Goal: Navigation & Orientation: Find specific page/section

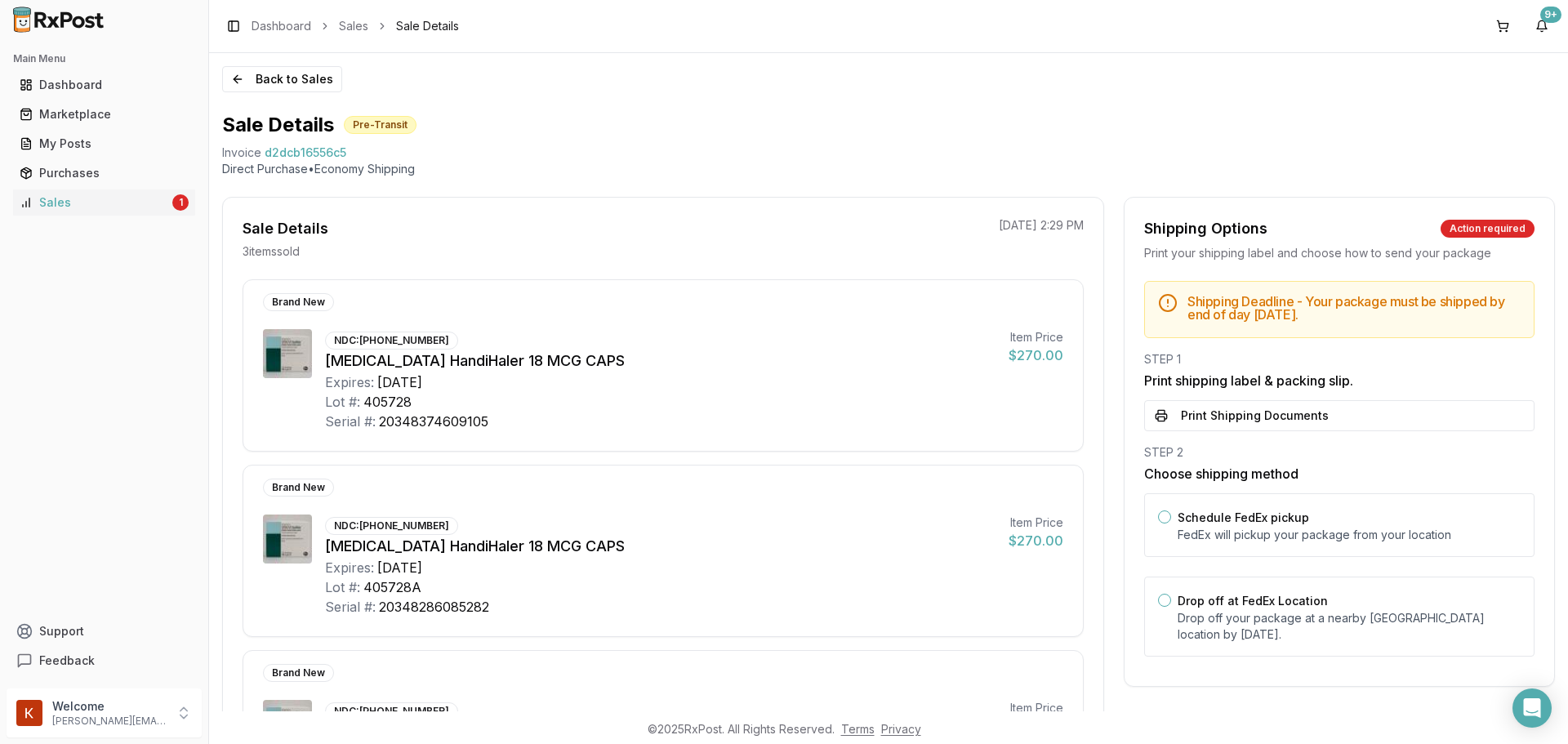
click at [58, 222] on div "Main Menu Dashboard Marketplace My Posts Purchases Sales 1 Support Feedback" at bounding box center [104, 360] width 208 height 643
click at [66, 215] on link "Sales 1" at bounding box center [104, 203] width 182 height 30
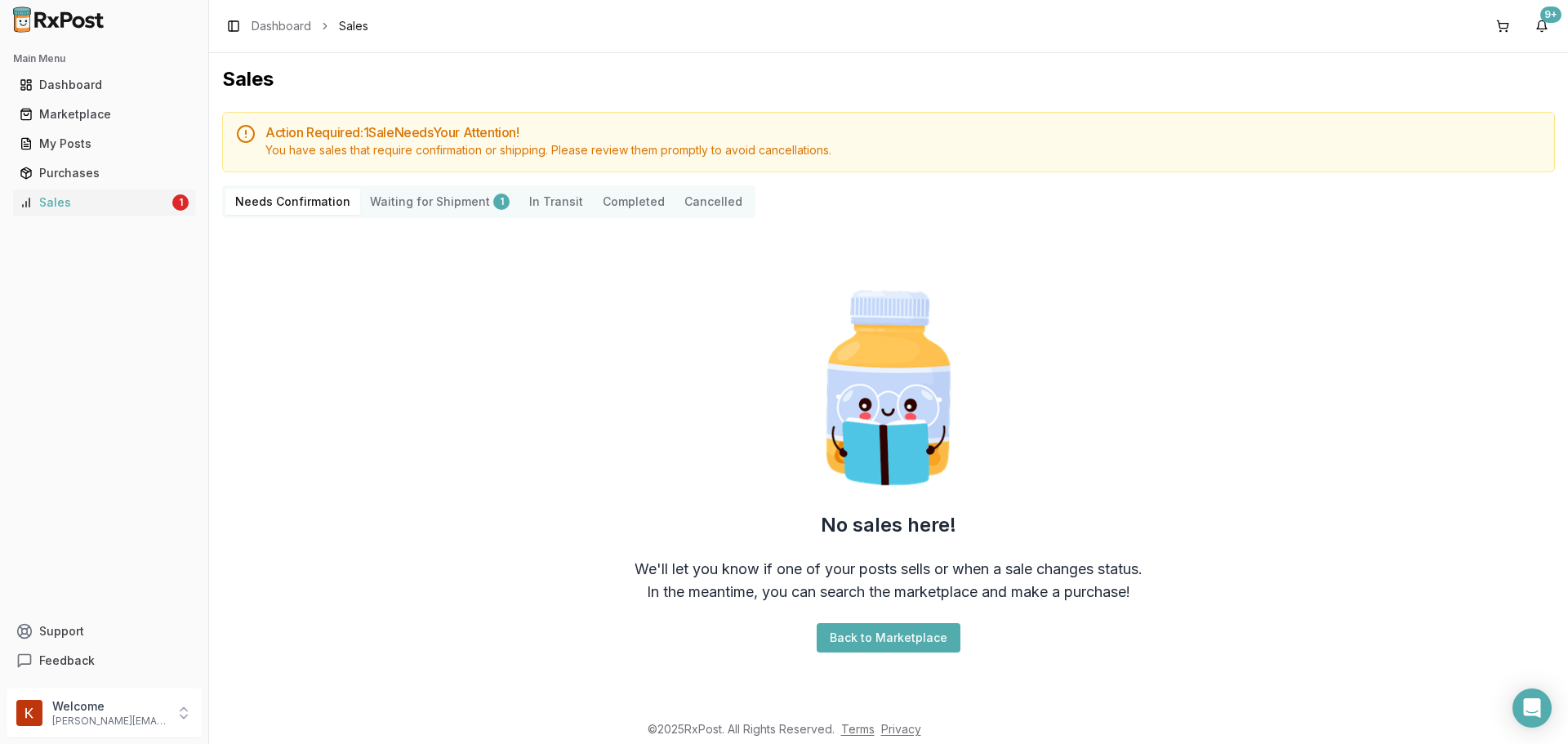
click at [467, 196] on Shipment "Waiting for Shipment 1" at bounding box center [440, 202] width 159 height 26
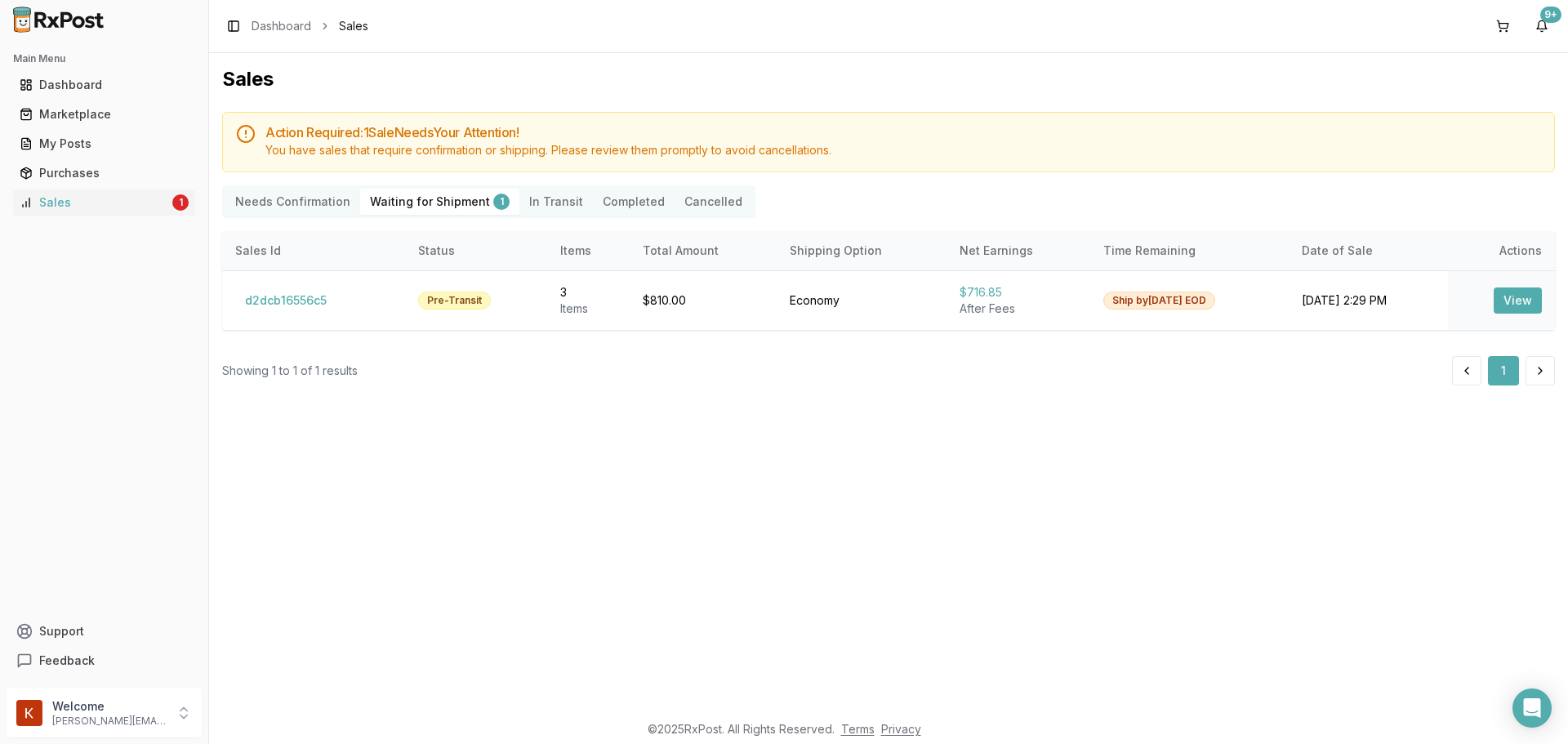
click at [323, 201] on Confirmation "Needs Confirmation" at bounding box center [293, 202] width 135 height 26
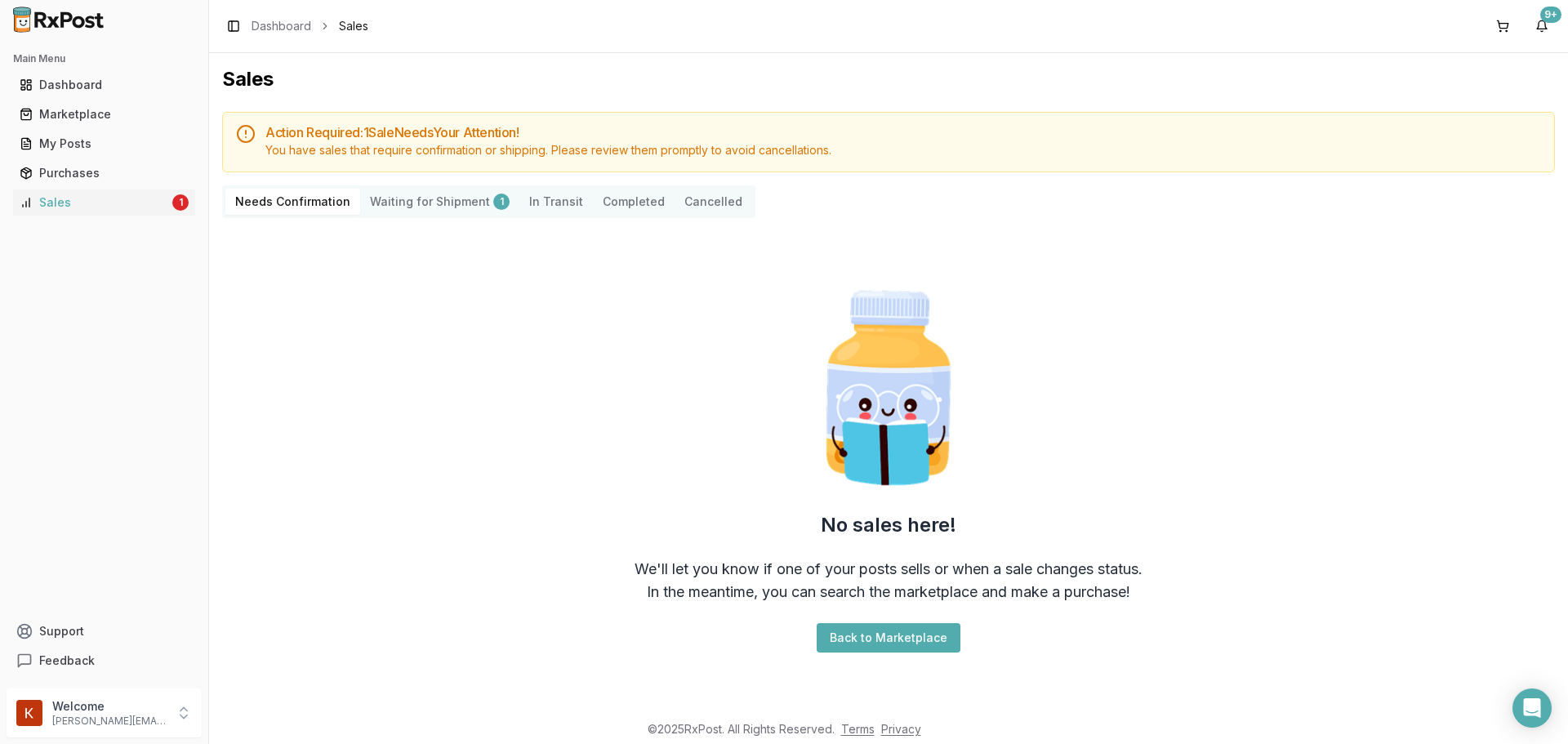
click at [547, 198] on Transit "In Transit" at bounding box center [556, 202] width 73 height 26
click at [612, 213] on button "Completed" at bounding box center [633, 202] width 82 height 26
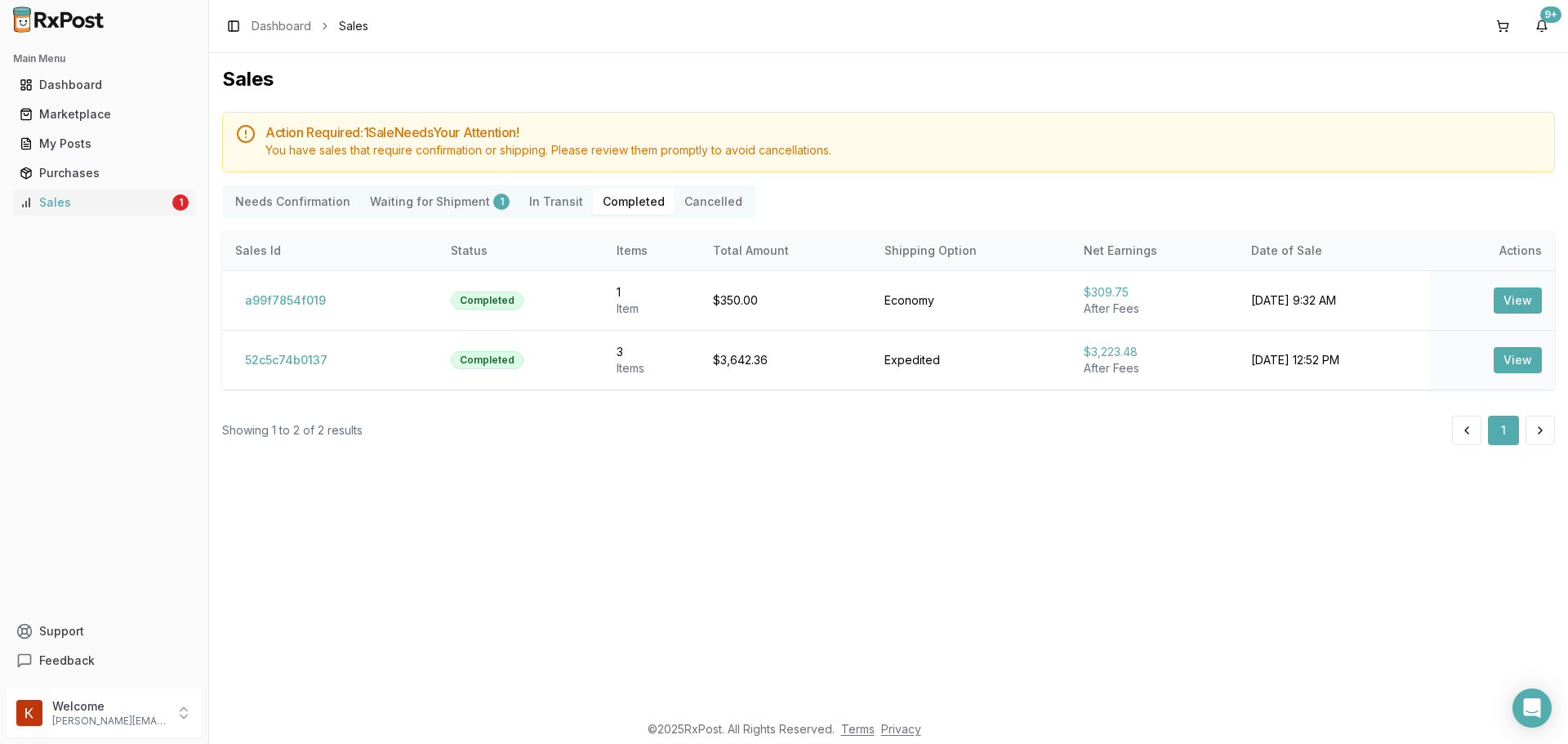
click at [310, 197] on Confirmation "Needs Confirmation" at bounding box center [293, 202] width 135 height 26
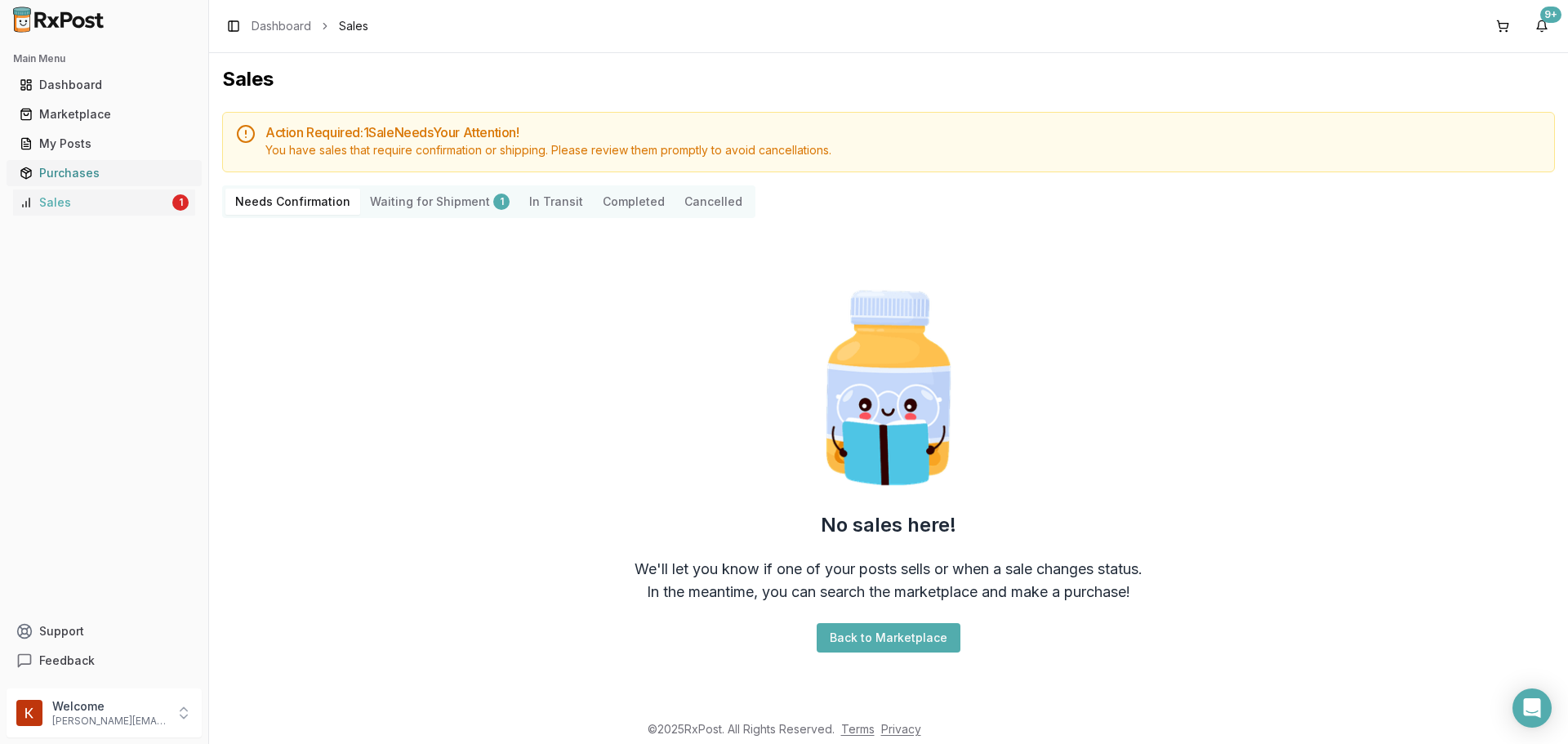
click at [81, 170] on div "Purchases" at bounding box center [104, 173] width 169 height 17
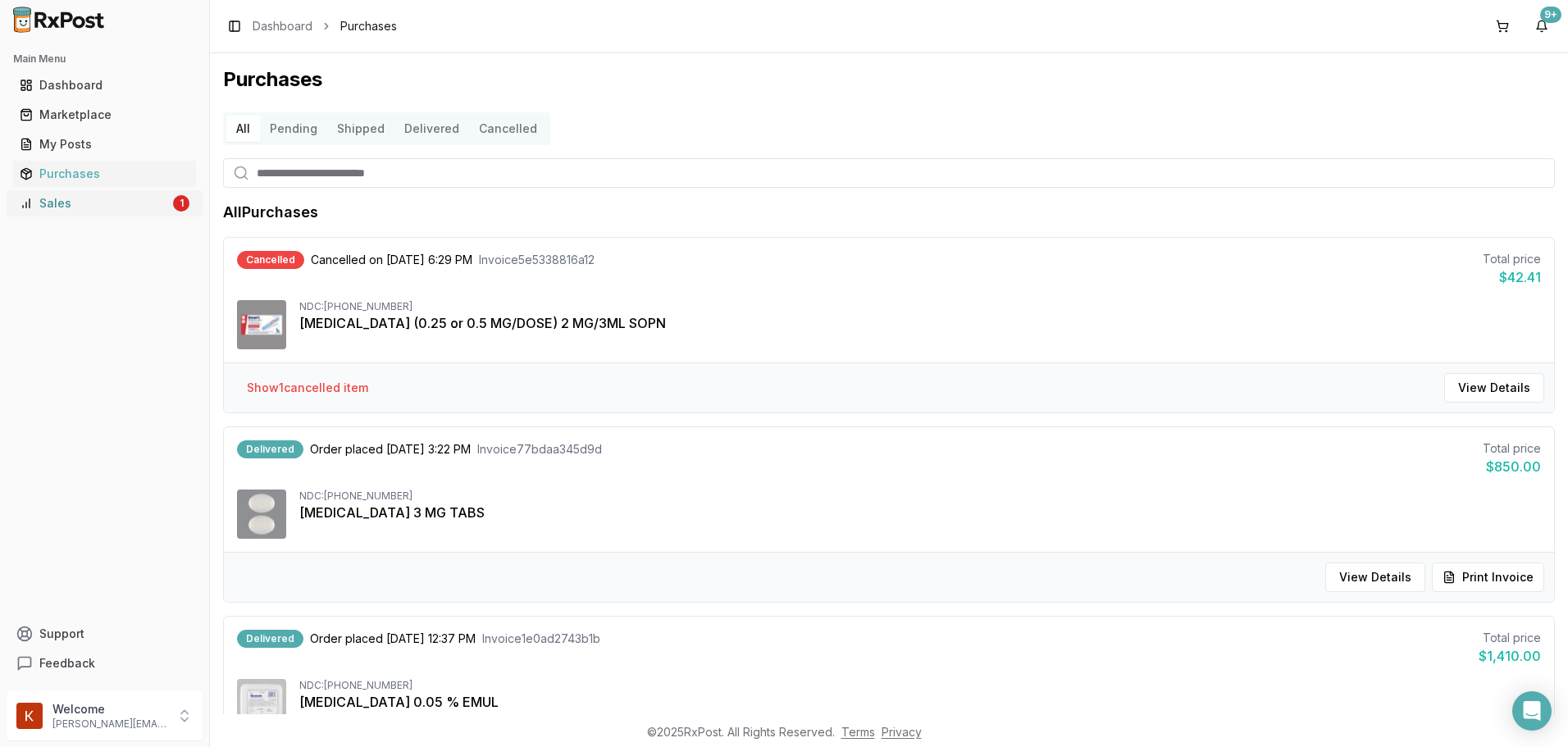
click at [67, 191] on link "Sales 1" at bounding box center [104, 204] width 183 height 30
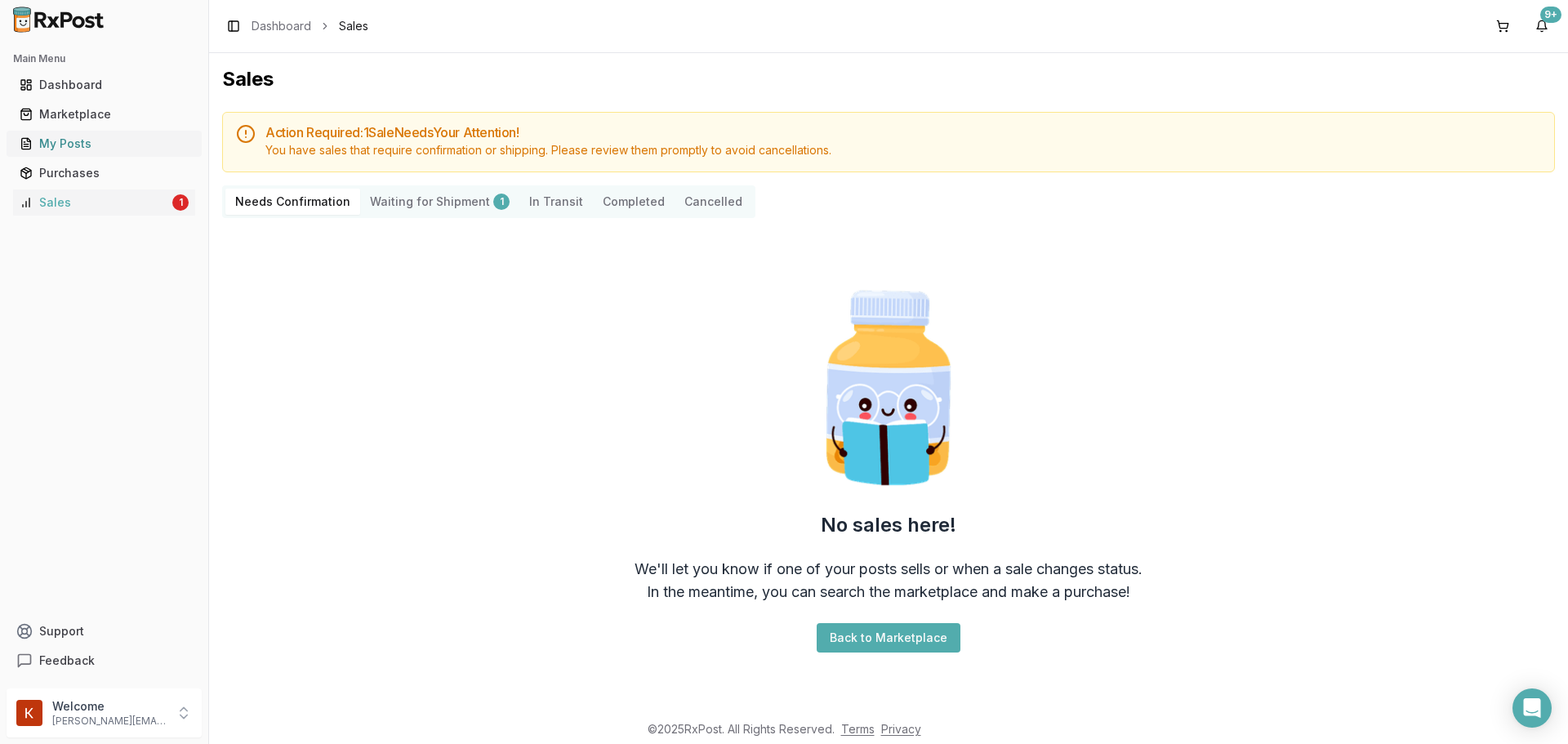
click at [74, 140] on div "My Posts" at bounding box center [104, 144] width 169 height 17
